Goal: Information Seeking & Learning: Learn about a topic

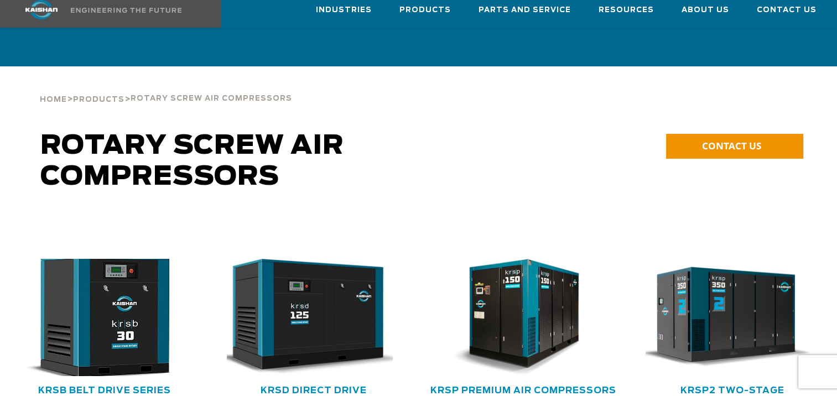
scroll to position [55, 0]
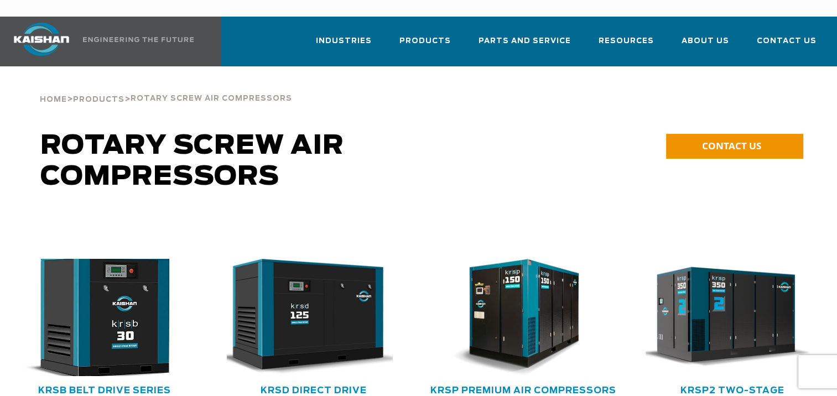
scroll to position [55, 0]
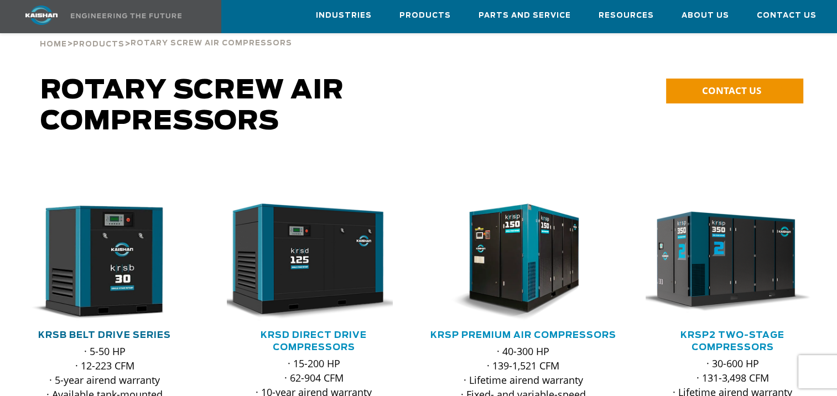
click at [131, 331] on link "KRSB Belt Drive Series" at bounding box center [104, 335] width 133 height 9
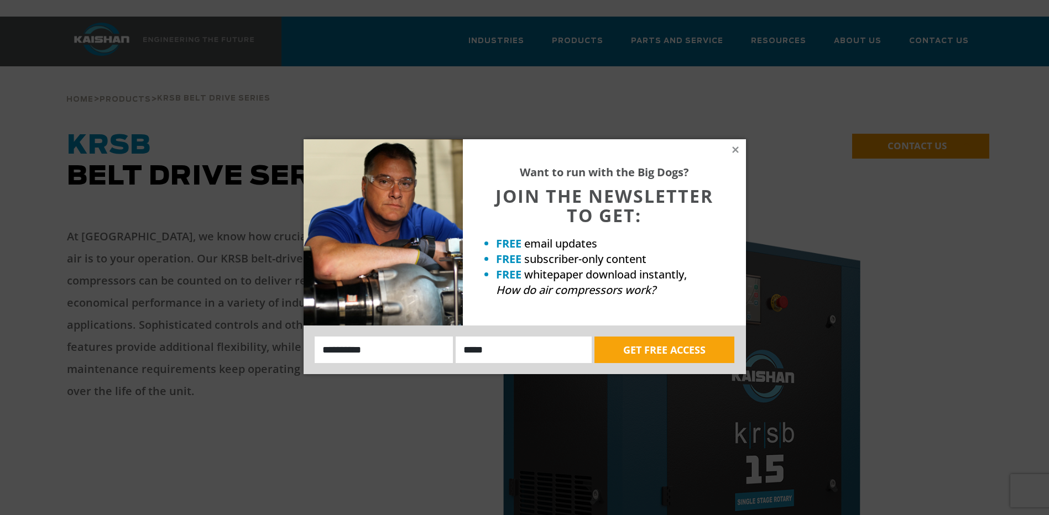
click at [728, 150] on div "Want to run with the Big Dogs? JOIN THE NEWSLETTER TO GET: FREE email updates F…" at bounding box center [604, 232] width 283 height 186
click at [735, 151] on icon at bounding box center [735, 150] width 6 height 6
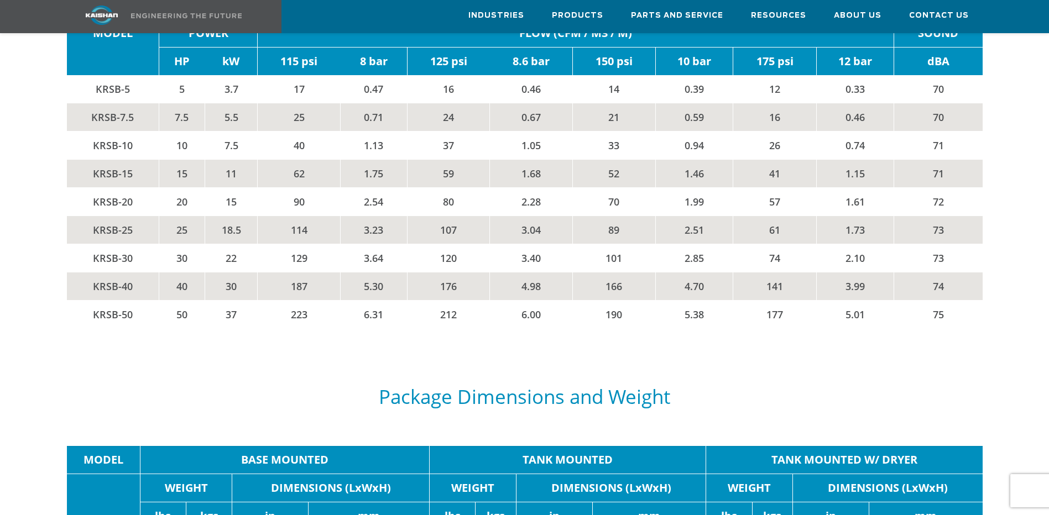
scroll to position [1951, 0]
